Goal: Transaction & Acquisition: Purchase product/service

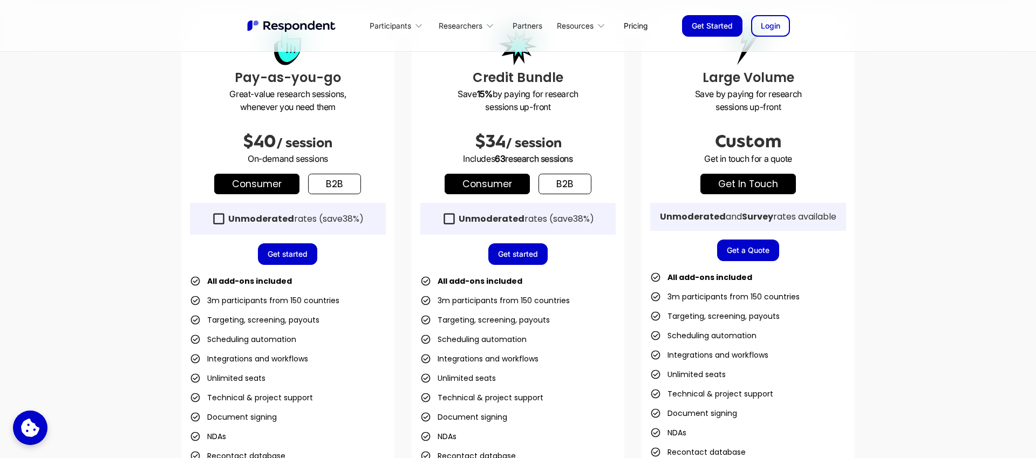
scroll to position [337, 0]
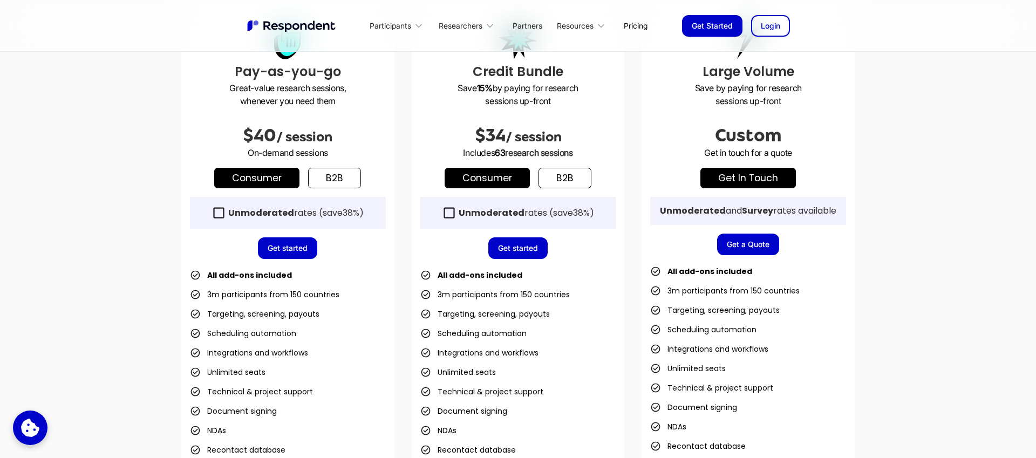
click at [329, 179] on link "b2b" at bounding box center [334, 178] width 53 height 20
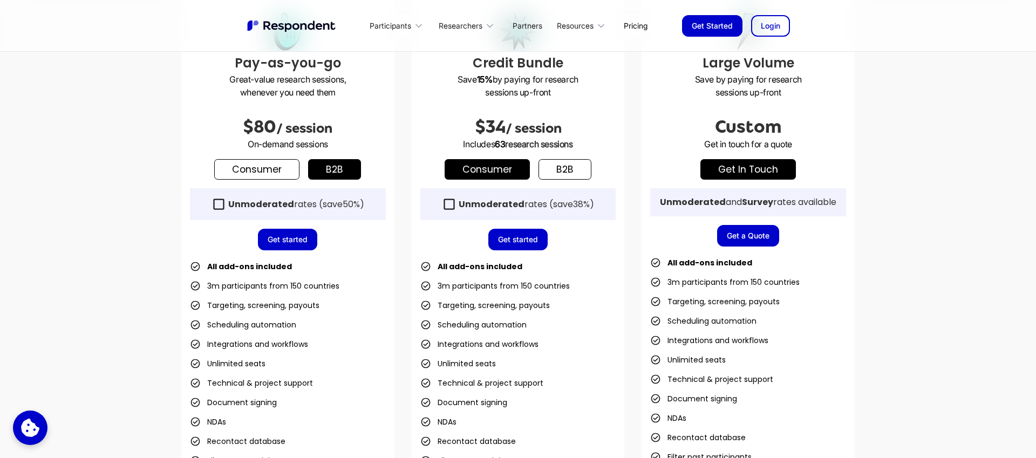
scroll to position [345, 0]
click at [240, 203] on strong "Unmoderated" at bounding box center [261, 205] width 66 height 12
click at [290, 230] on link "Get started" at bounding box center [287, 240] width 59 height 22
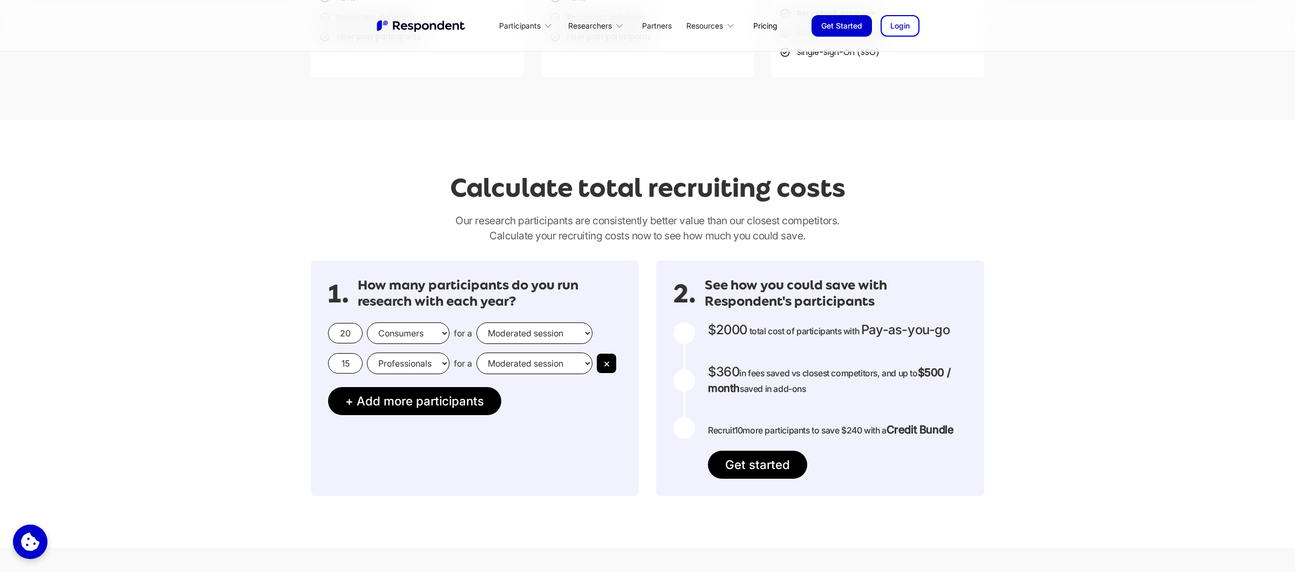
scroll to position [776, 0]
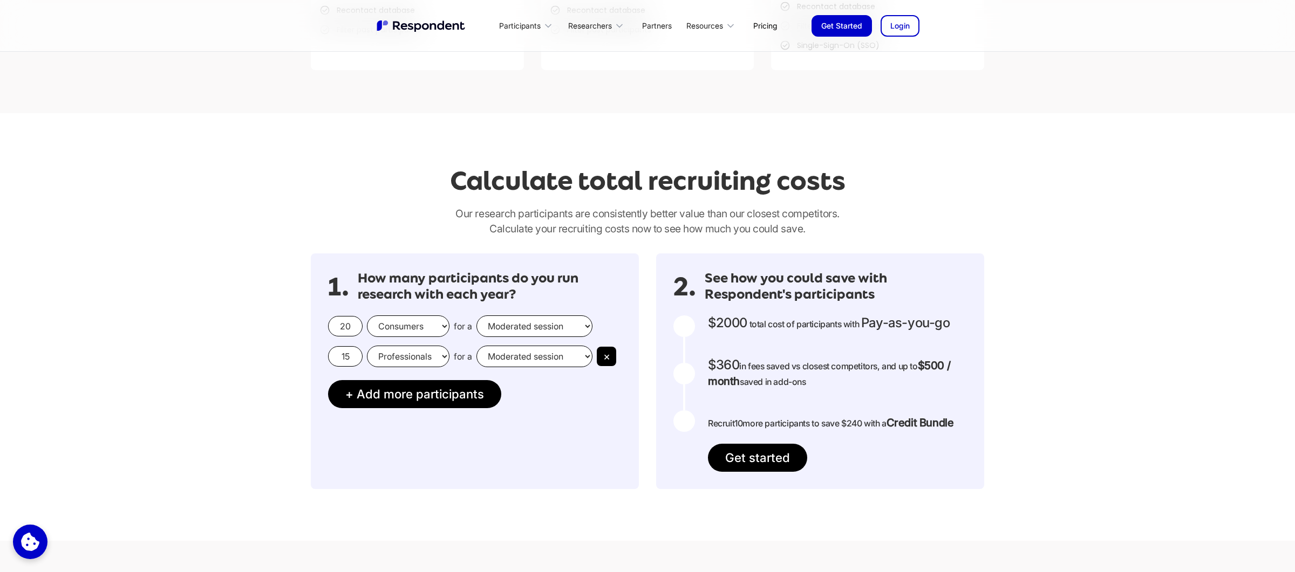
click at [429, 324] on select "Consumers Professionals" at bounding box center [408, 327] width 83 height 22
click at [610, 354] on button "×" at bounding box center [606, 356] width 19 height 19
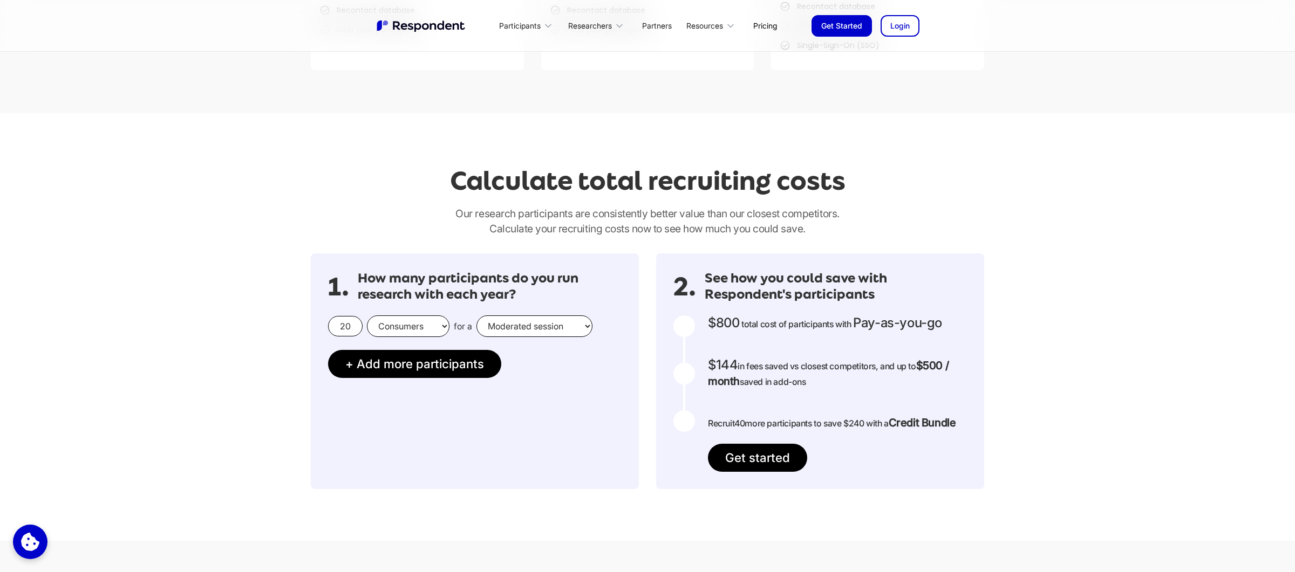
click at [421, 327] on select "Consumers Professionals" at bounding box center [408, 327] width 83 height 22
select select "professionals"
click at [367, 316] on select "Consumers Professionals" at bounding box center [408, 327] width 83 height 22
click at [349, 326] on input "20" at bounding box center [345, 326] width 35 height 20
click at [353, 326] on input "20" at bounding box center [345, 326] width 35 height 20
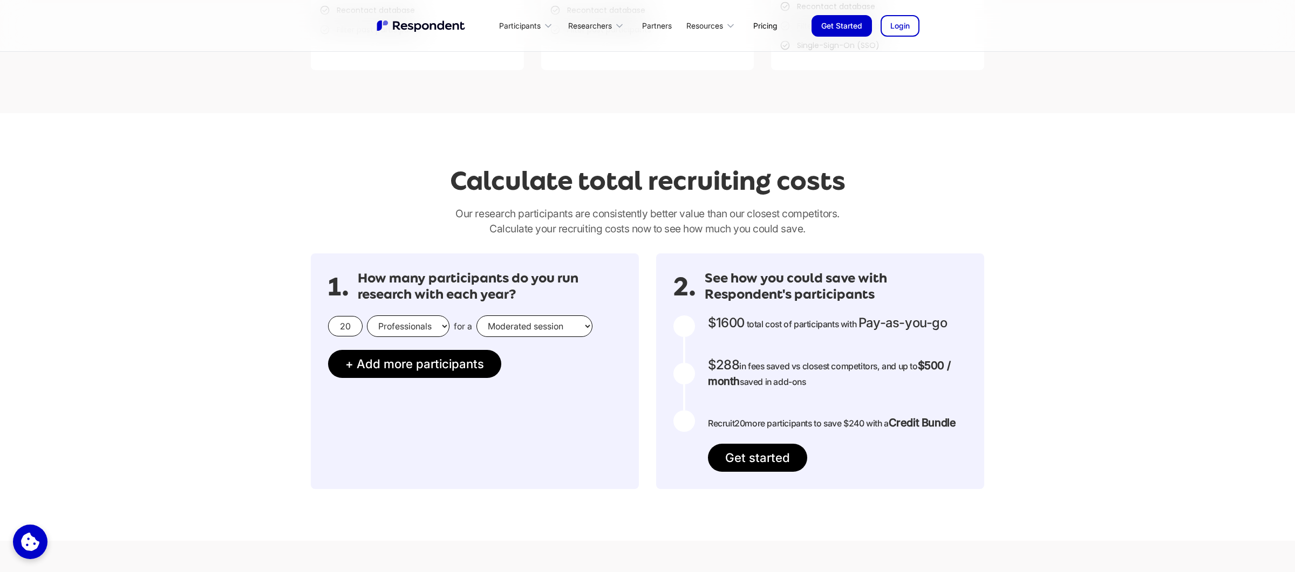
click at [353, 326] on input "20" at bounding box center [345, 326] width 35 height 20
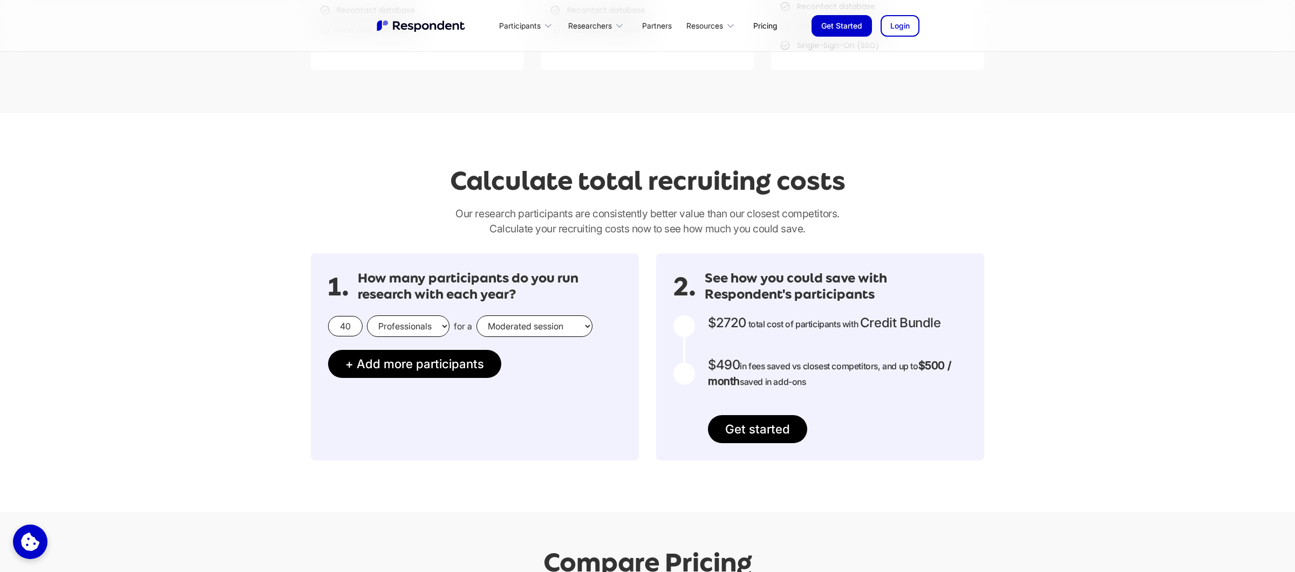
type input "40"
click at [234, 358] on div "Calculate total recruiting costs Our research participants are consistently bet…" at bounding box center [647, 312] width 1295 height 399
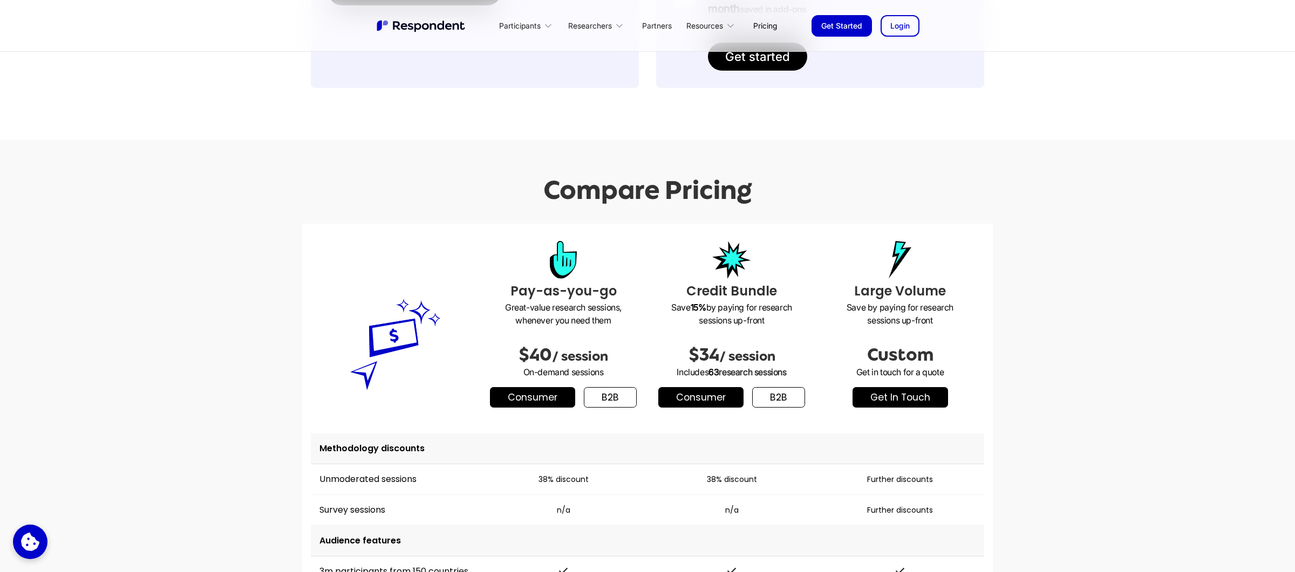
scroll to position [1345, 0]
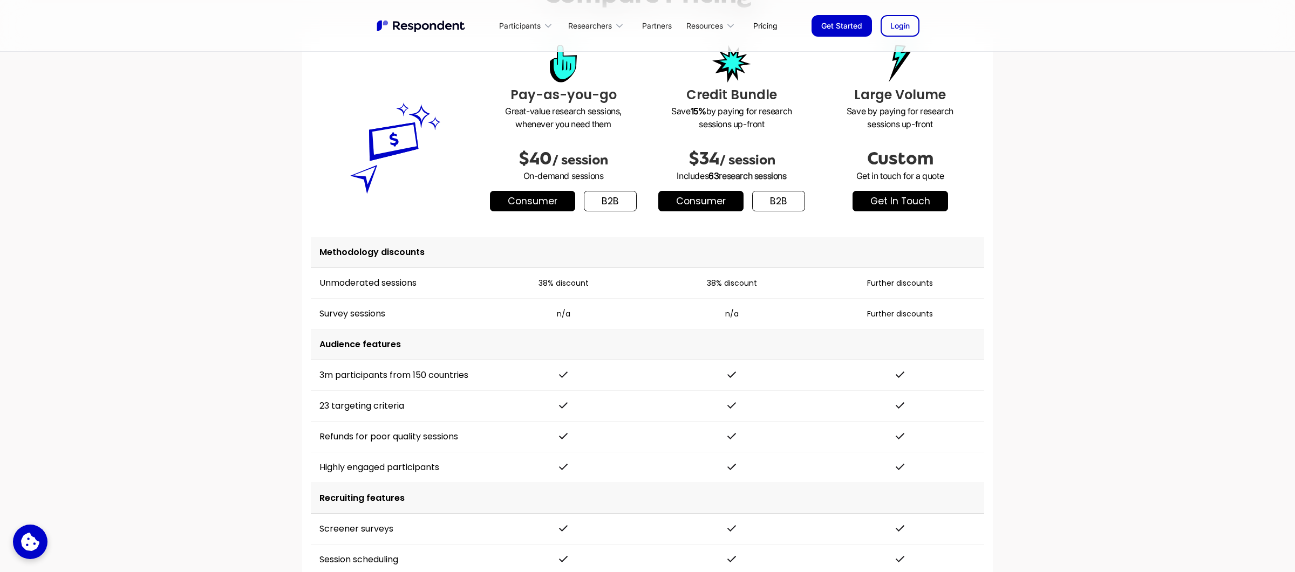
click at [616, 207] on link "b2b" at bounding box center [610, 201] width 53 height 20
click at [788, 202] on link "b2b" at bounding box center [778, 201] width 53 height 20
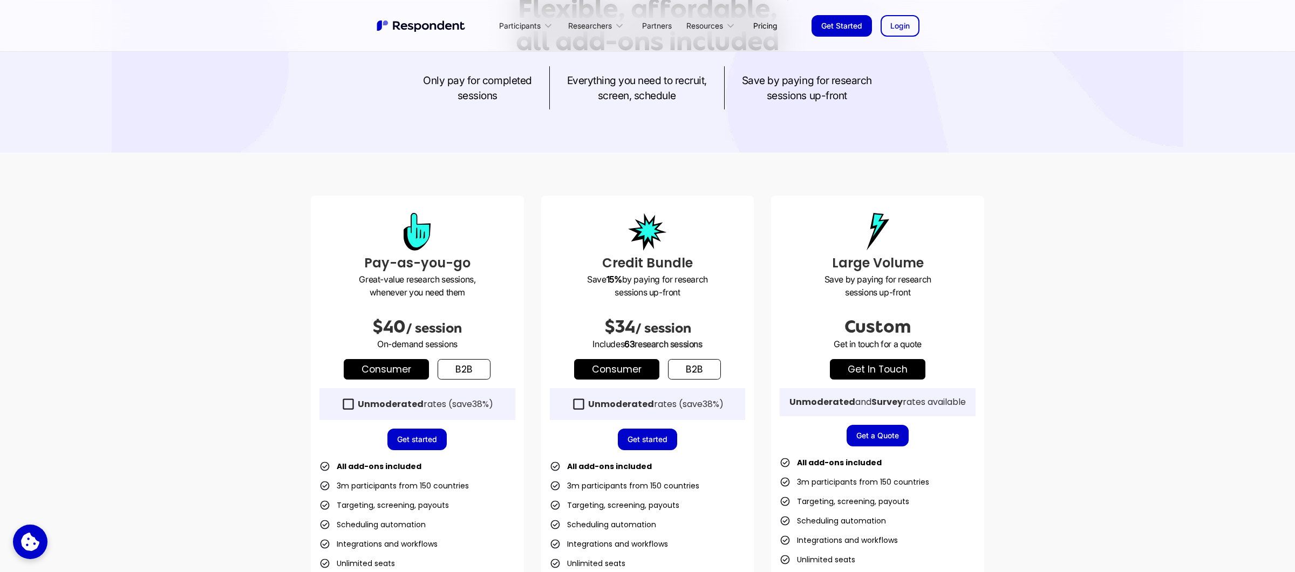
scroll to position [180, 0]
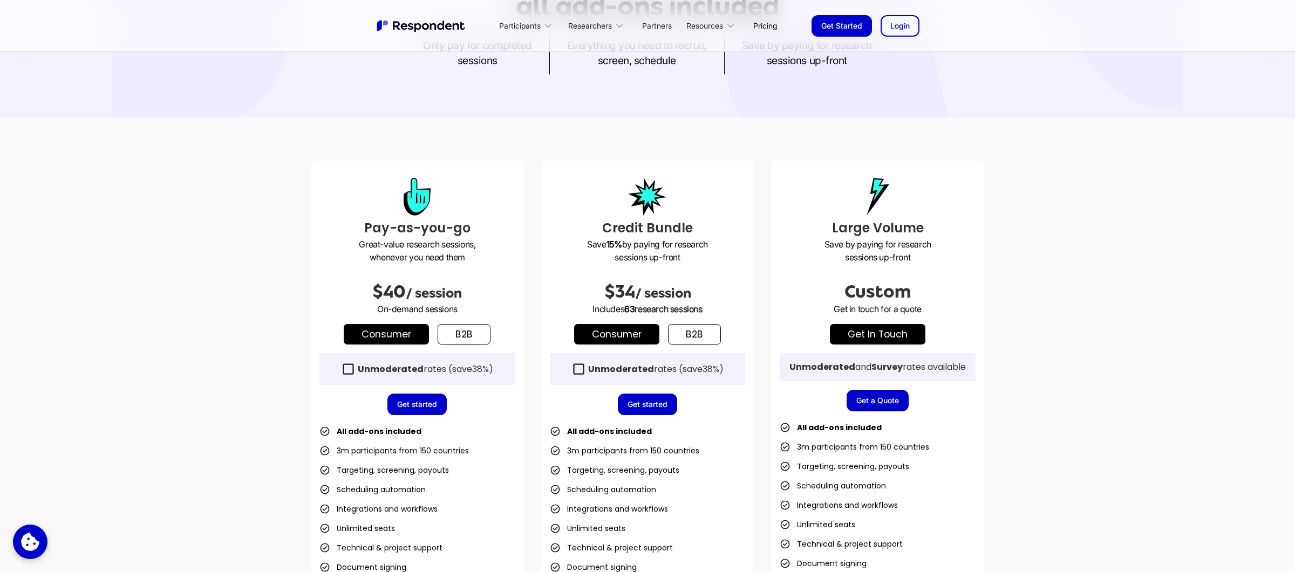
click at [688, 332] on link "b2b" at bounding box center [694, 334] width 53 height 20
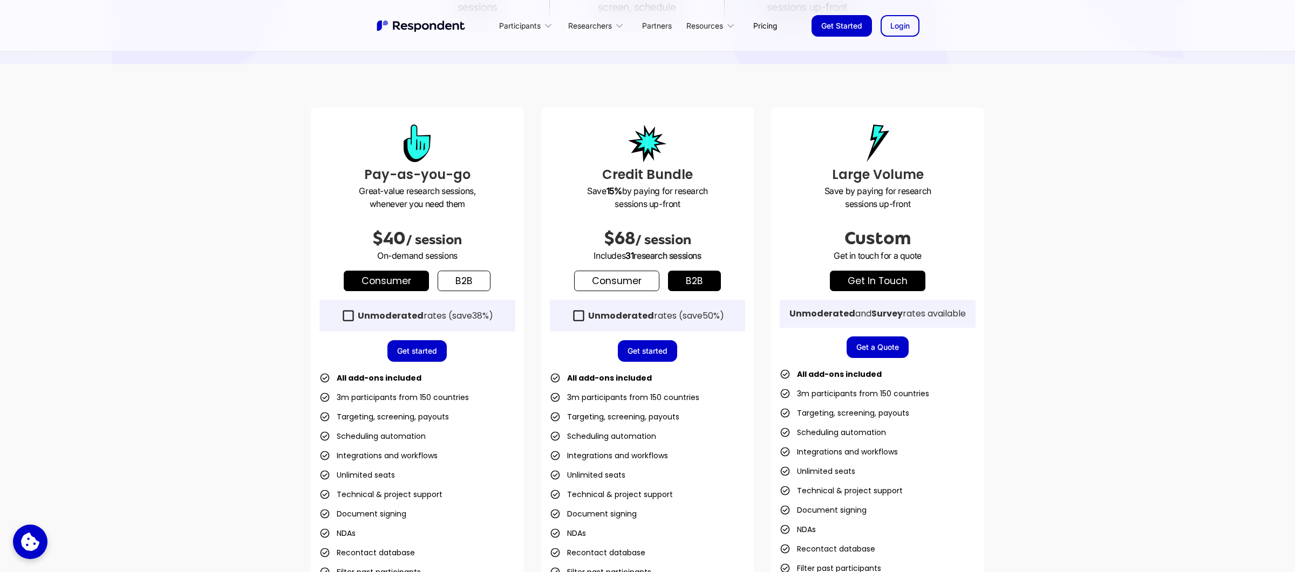
scroll to position [250, 0]
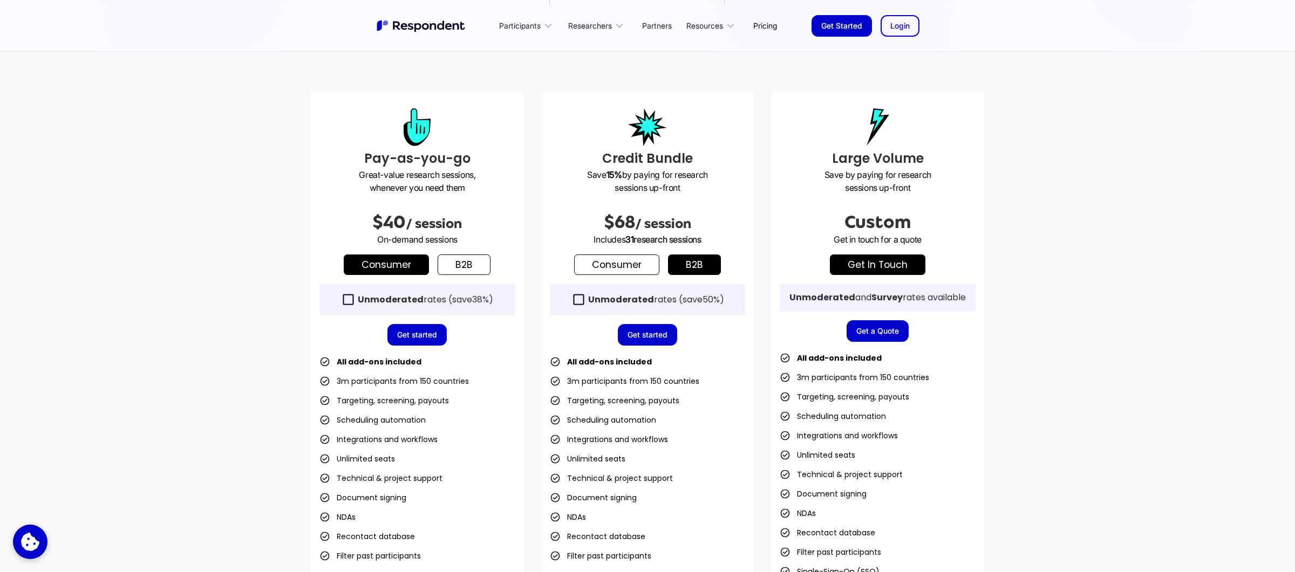
click at [480, 269] on link "b2b" at bounding box center [463, 265] width 53 height 20
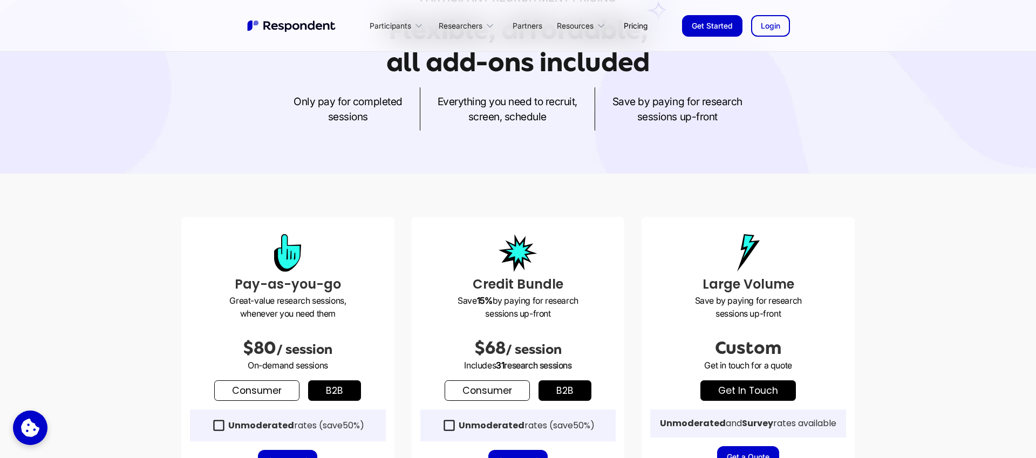
scroll to position [0, 0]
